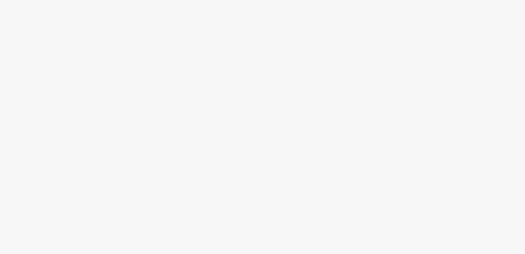
drag, startPoint x: 41, startPoint y: 120, endPoint x: 174, endPoint y: 35, distance: 158.3
click at [174, 35] on div at bounding box center [262, 139] width 525 height 229
click at [213, 24] on body at bounding box center [262, 127] width 525 height 254
